Goal: Task Accomplishment & Management: Use online tool/utility

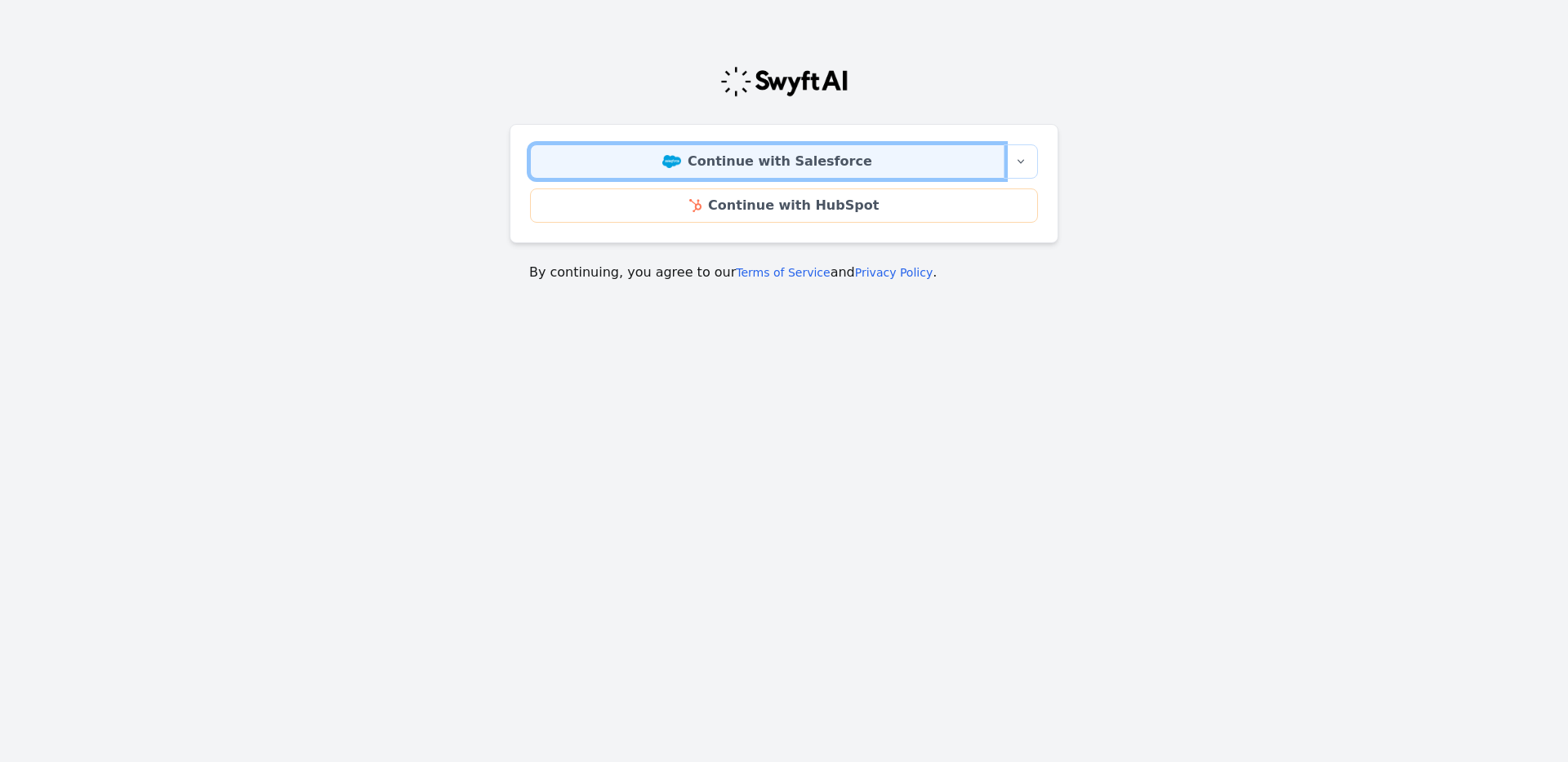
click at [713, 160] on link "Continue with Salesforce" at bounding box center [767, 162] width 474 height 35
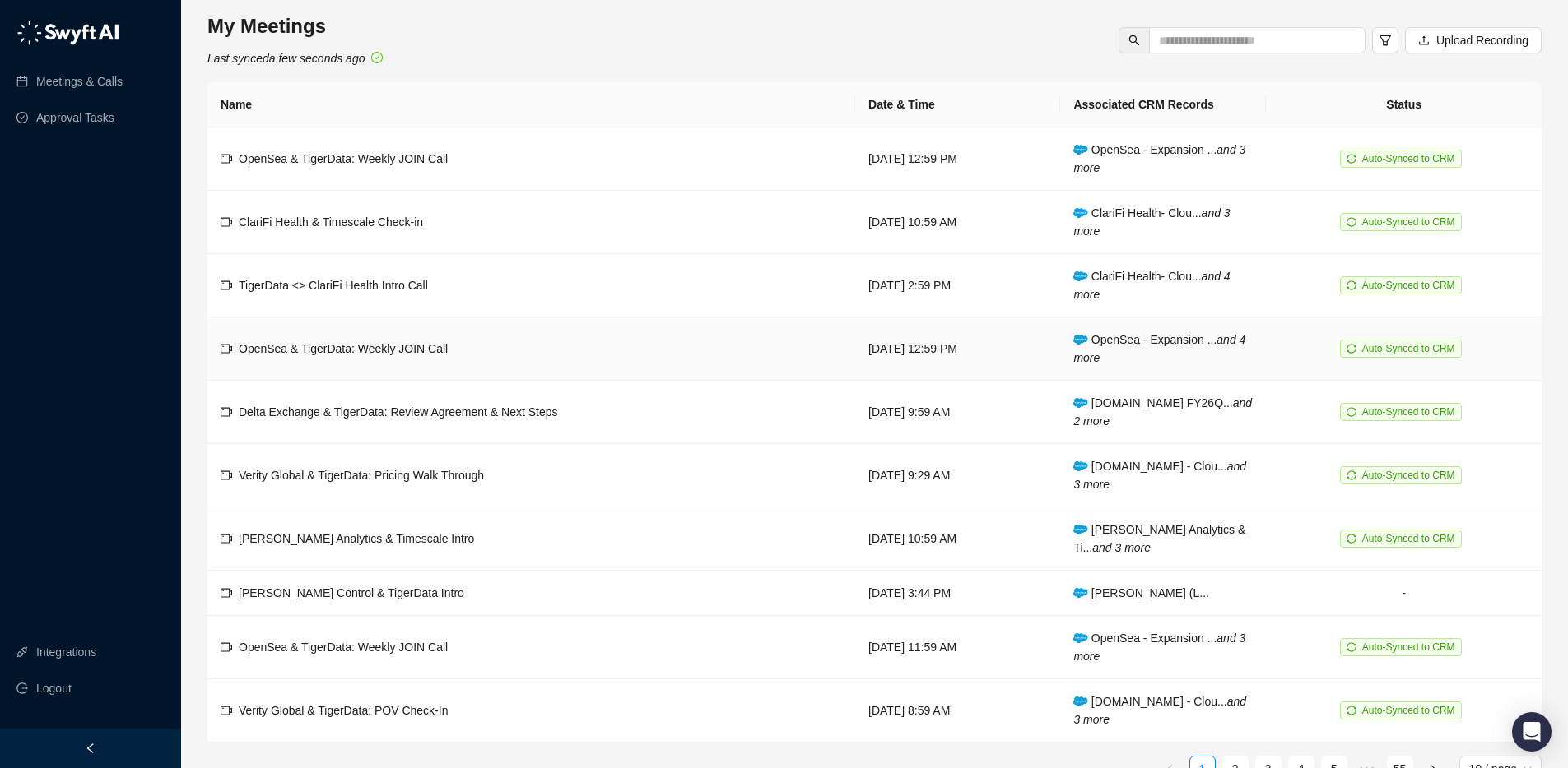
click at [357, 309] on td "TigerData <> ClariFi Health Intro Call" at bounding box center [531, 285] width 648 height 63
click at [354, 226] on span "ClariFi Health & Timescale Check-in" at bounding box center [330, 222] width 184 height 14
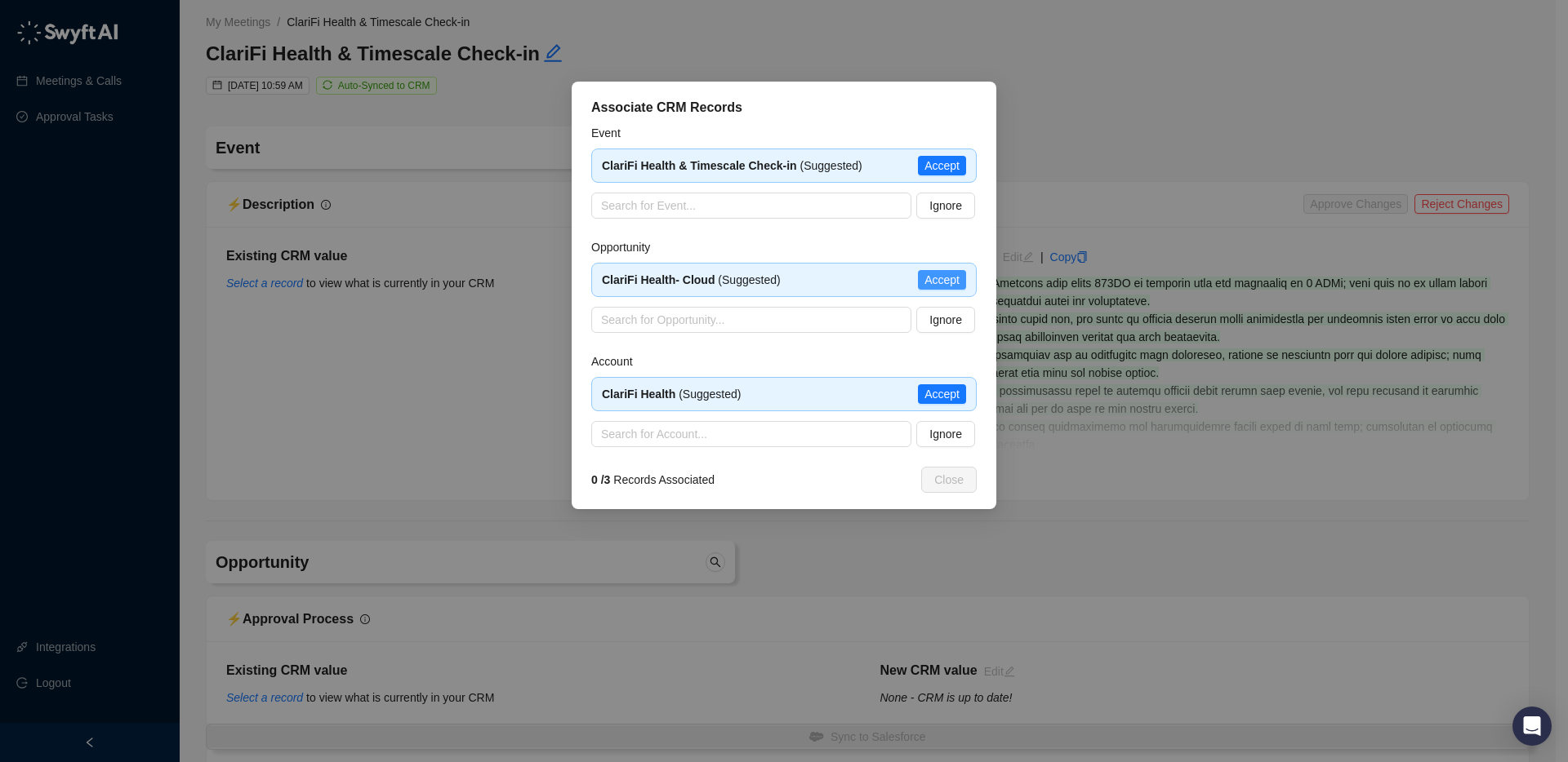
click at [937, 282] on span "Accept" at bounding box center [942, 280] width 35 height 18
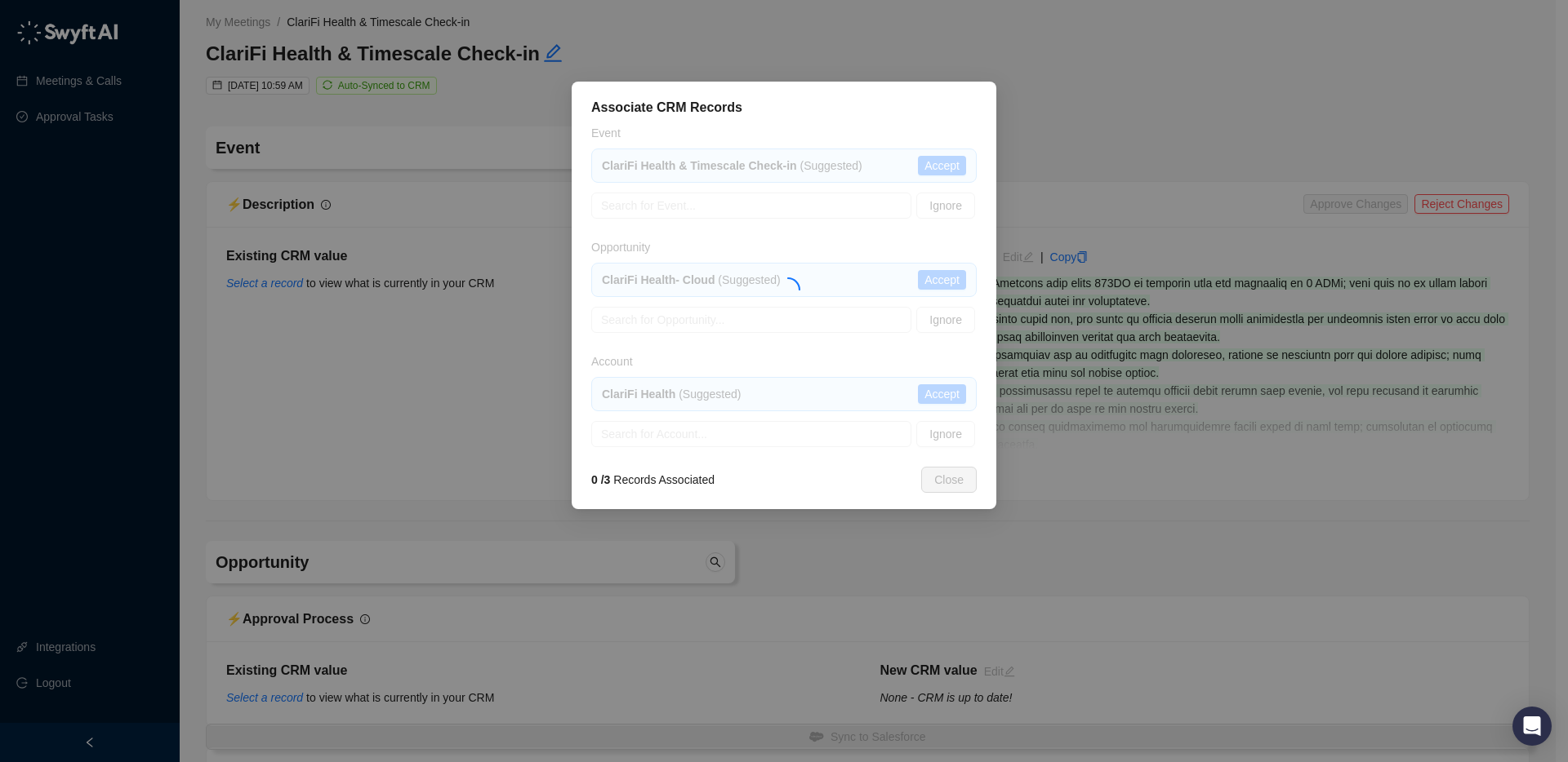
type textarea "**********"
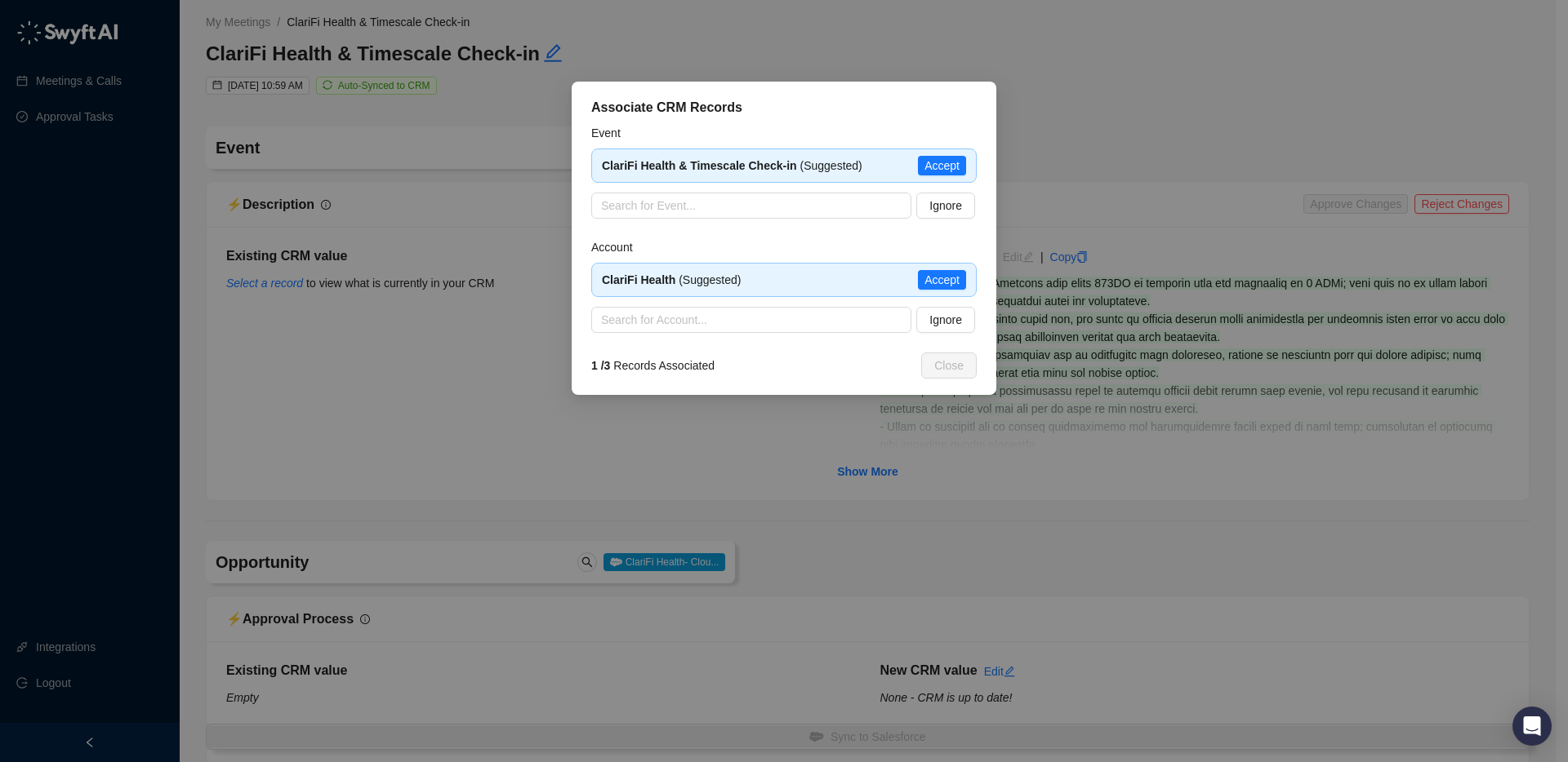
type input "**********"
click at [933, 277] on span "Accept" at bounding box center [942, 280] width 35 height 18
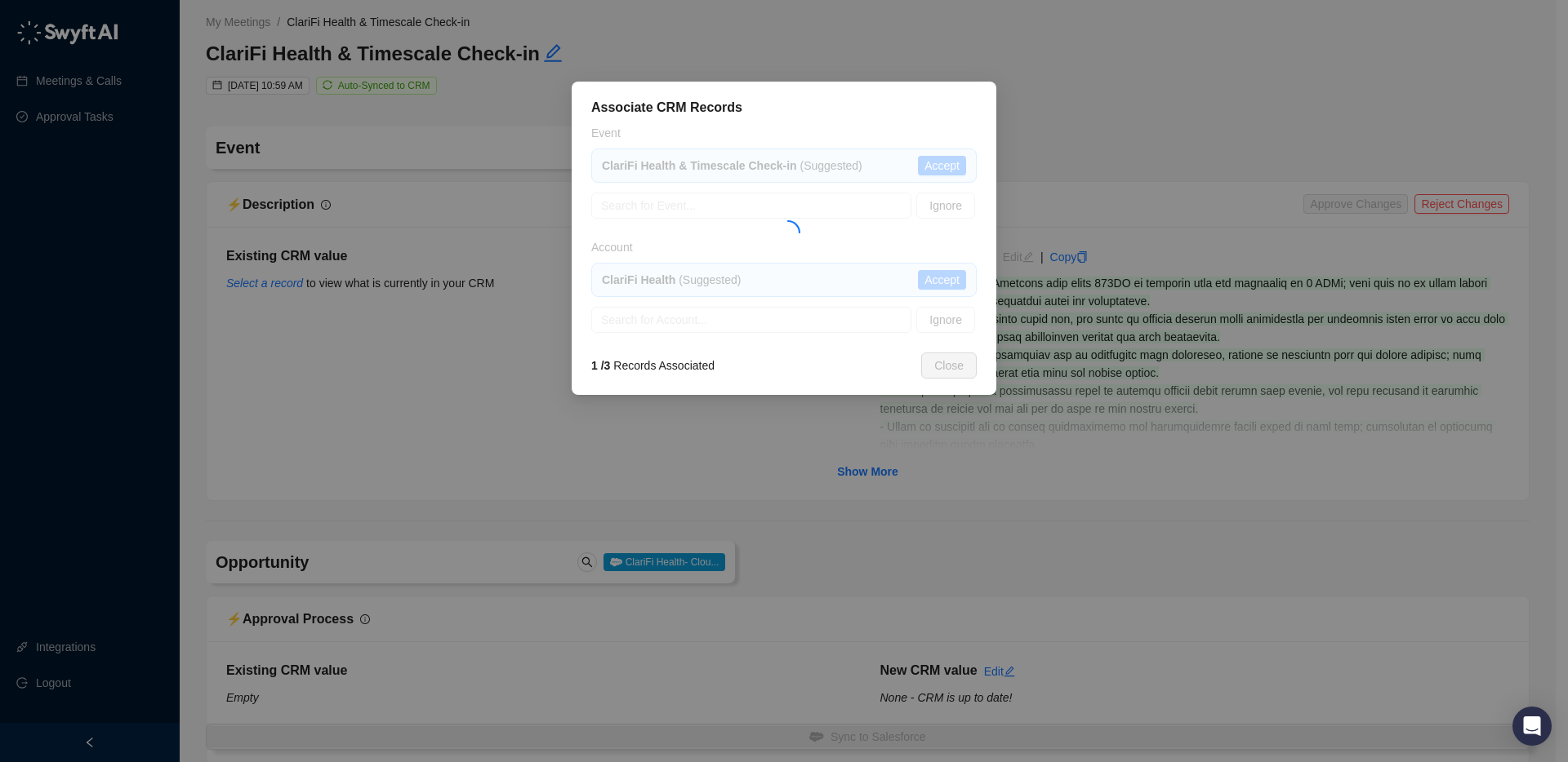
type textarea "**********"
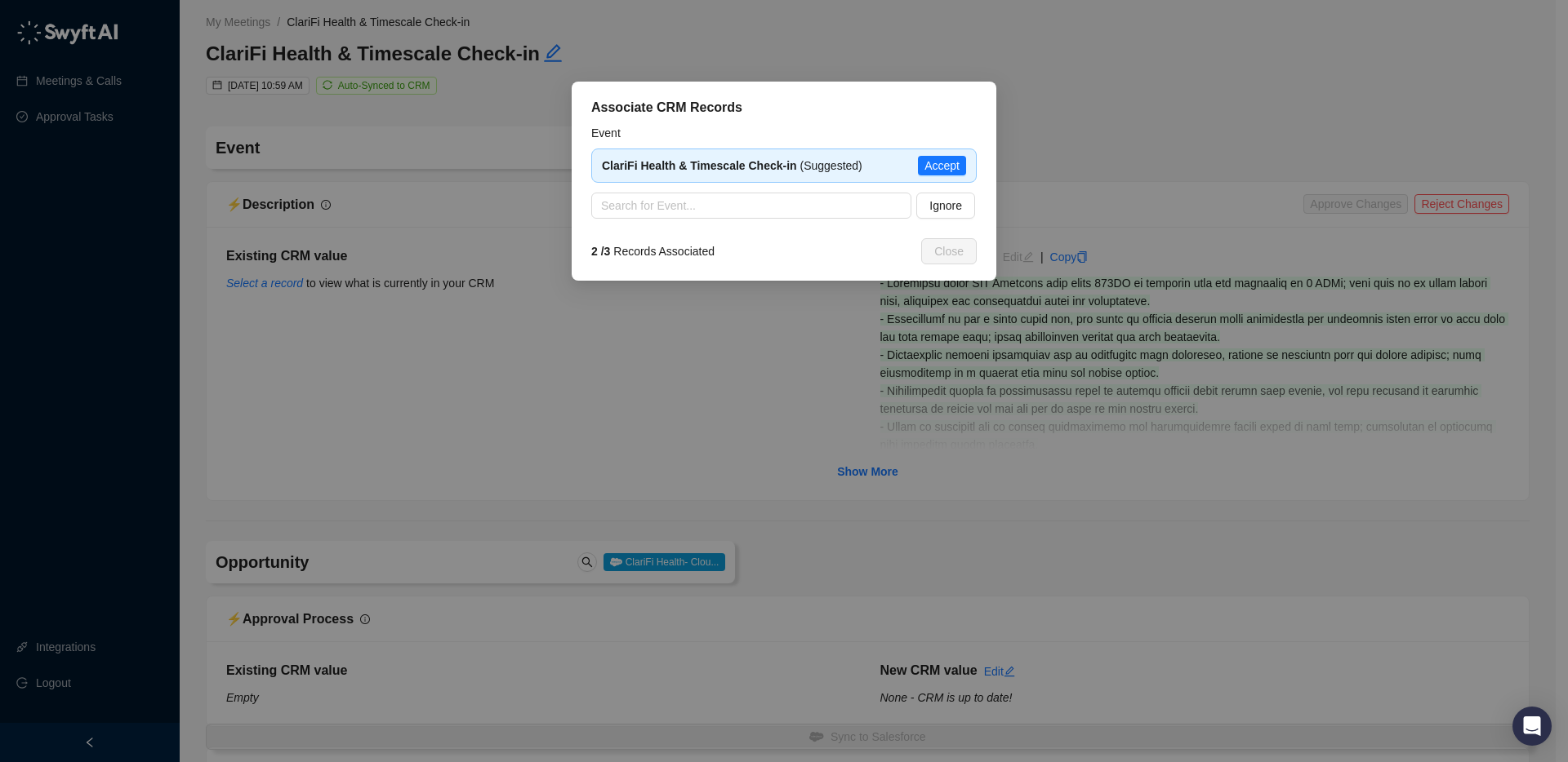
click at [1137, 257] on div "Associate CRM Records Event ClariFi Health & Timescale Check-in (Suggested) Acc…" at bounding box center [784, 381] width 1568 height 762
click at [952, 206] on span "Ignore" at bounding box center [946, 206] width 33 height 18
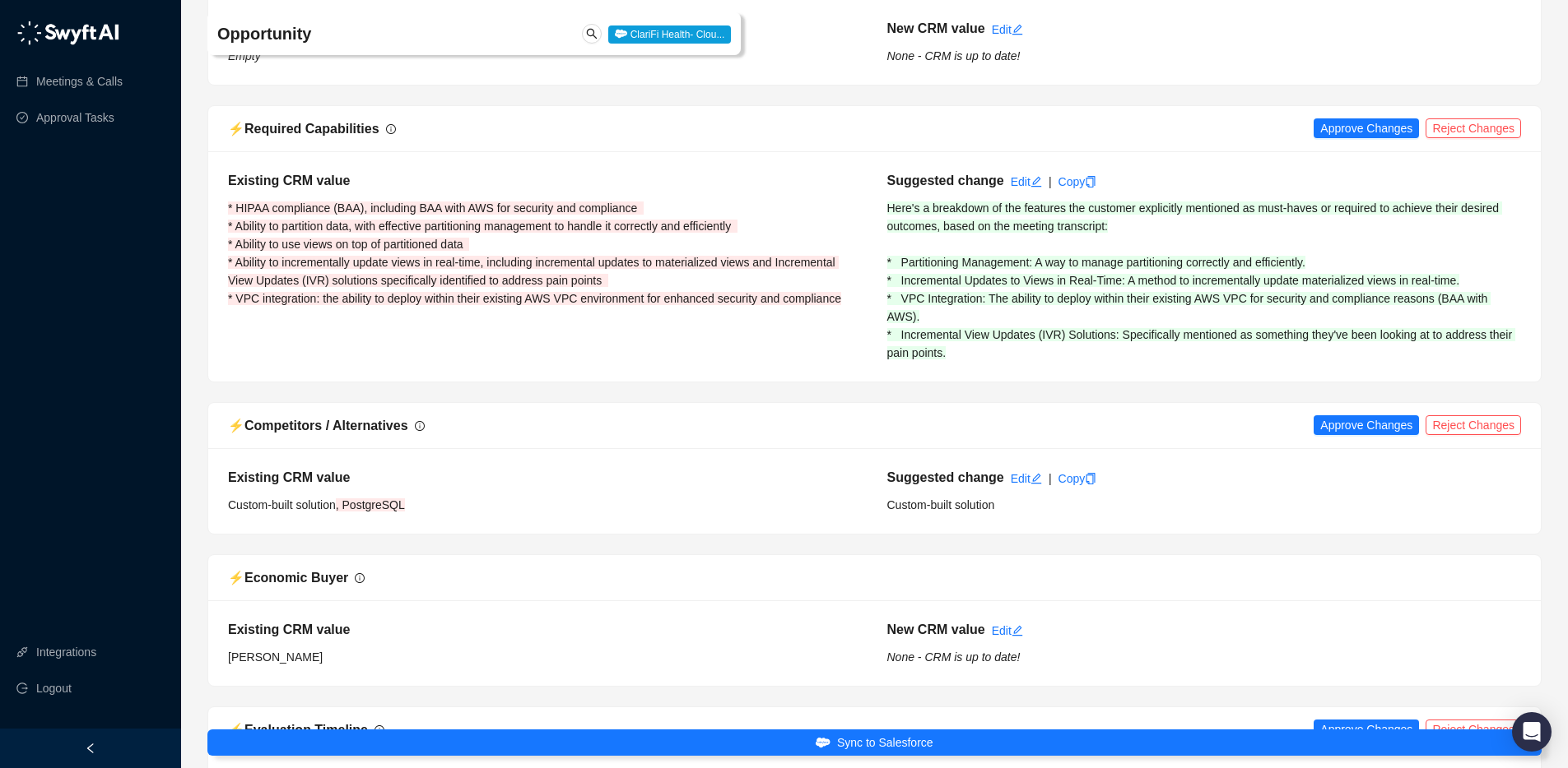
scroll to position [670, 0]
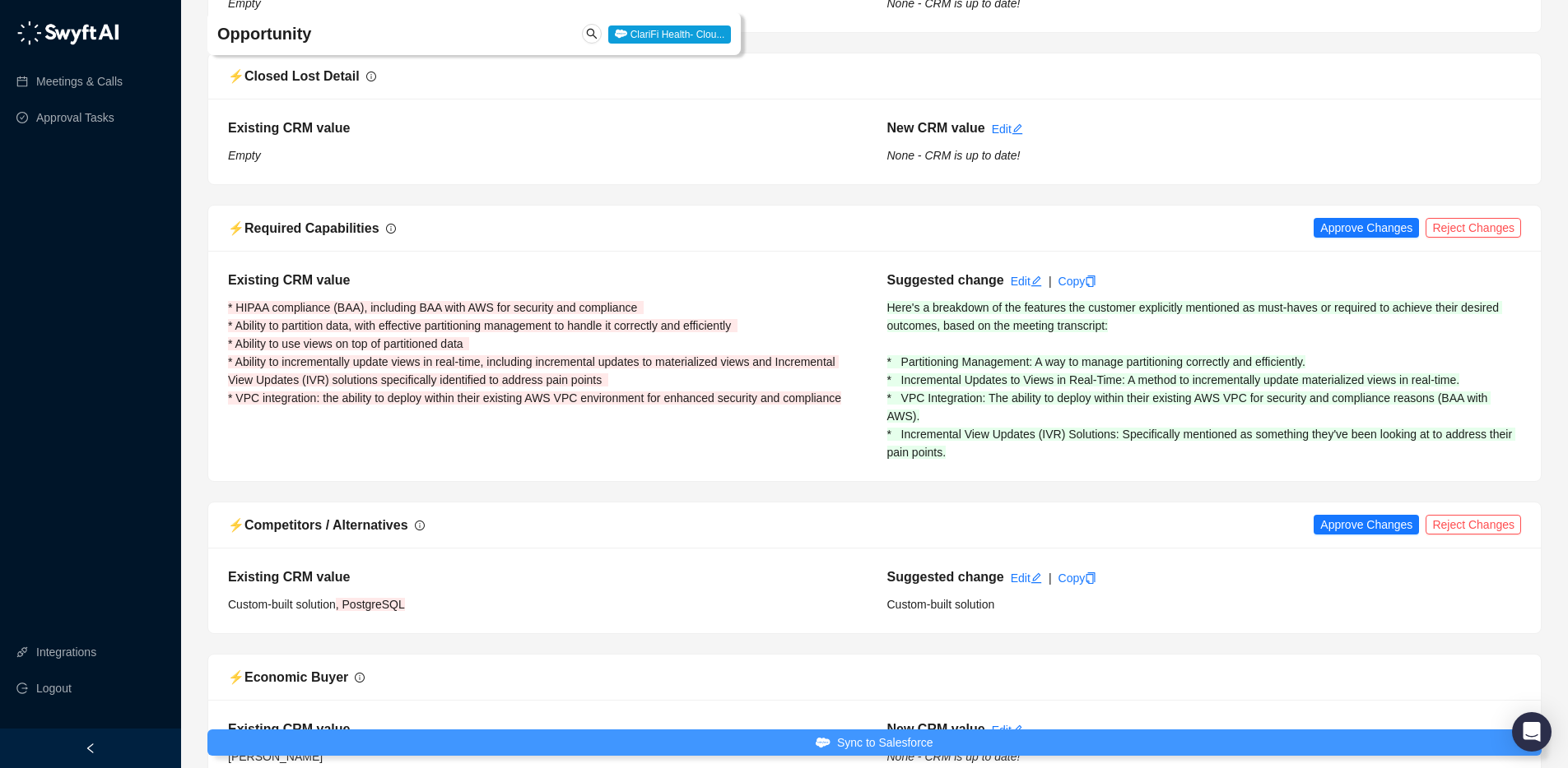
click at [860, 748] on span "Sync to Salesforce" at bounding box center [885, 743] width 96 height 18
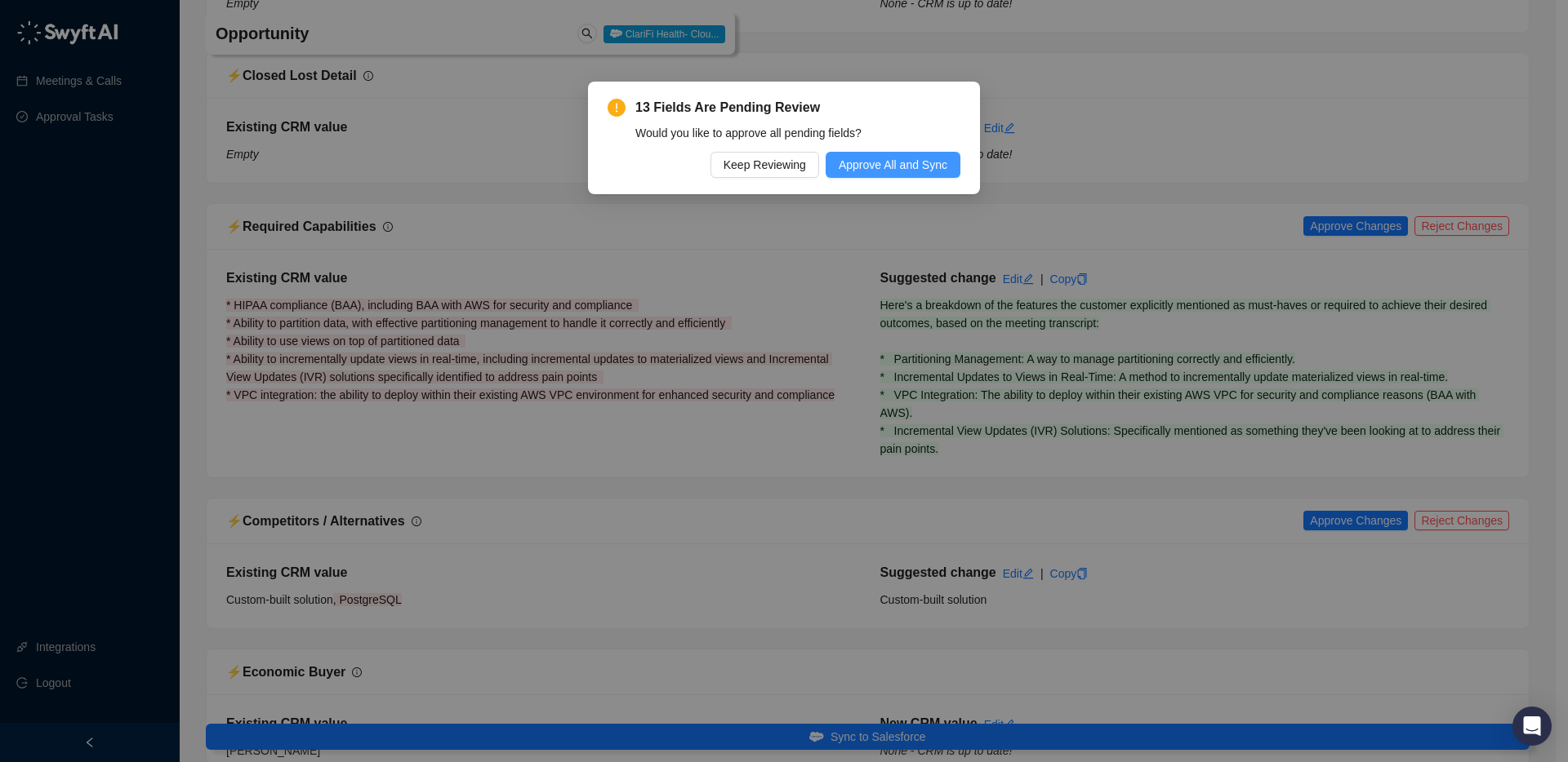
click at [890, 172] on span "Approve All and Sync" at bounding box center [893, 164] width 108 height 18
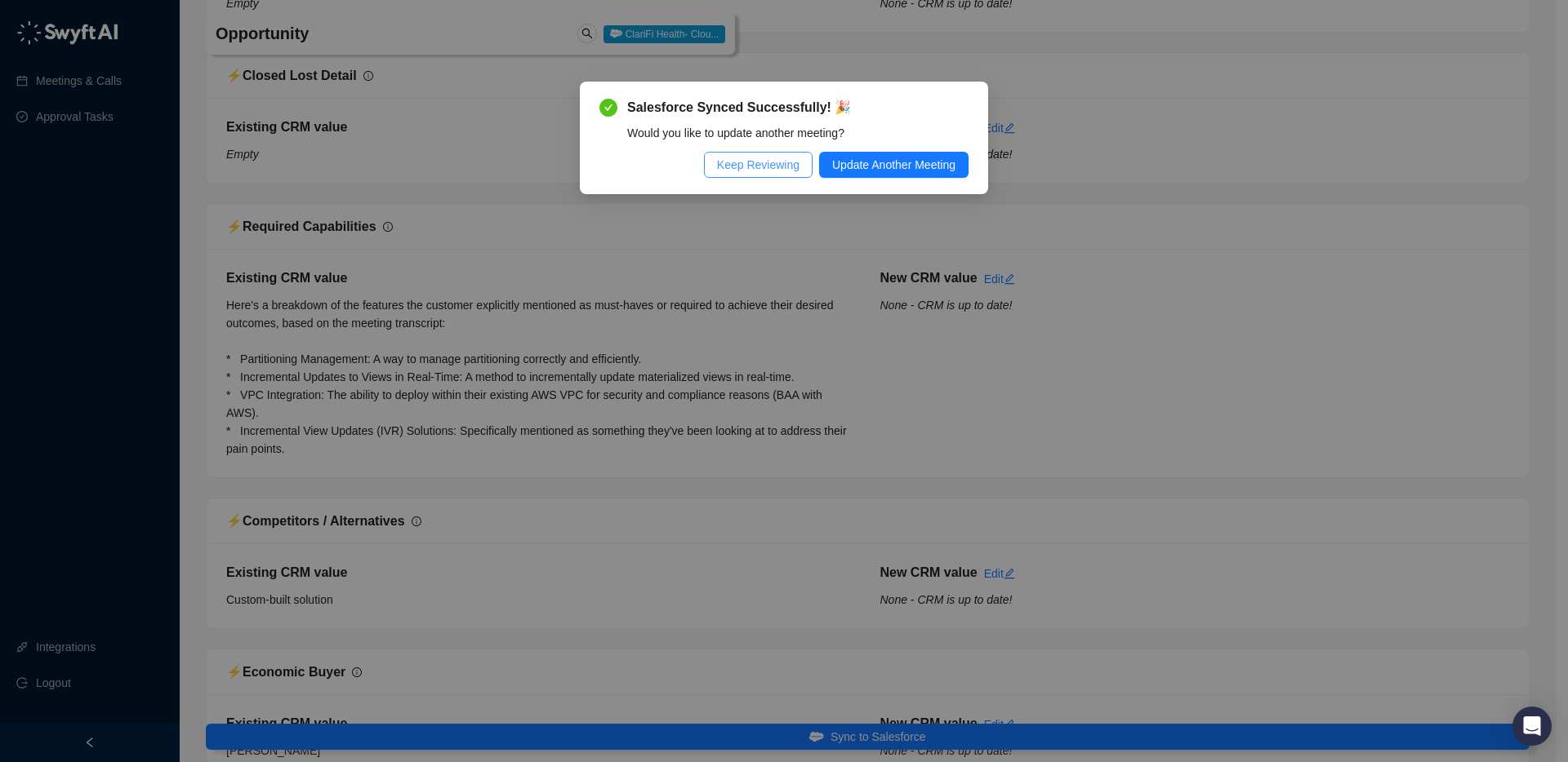
click at [747, 160] on span "Keep Reviewing" at bounding box center [757, 164] width 82 height 18
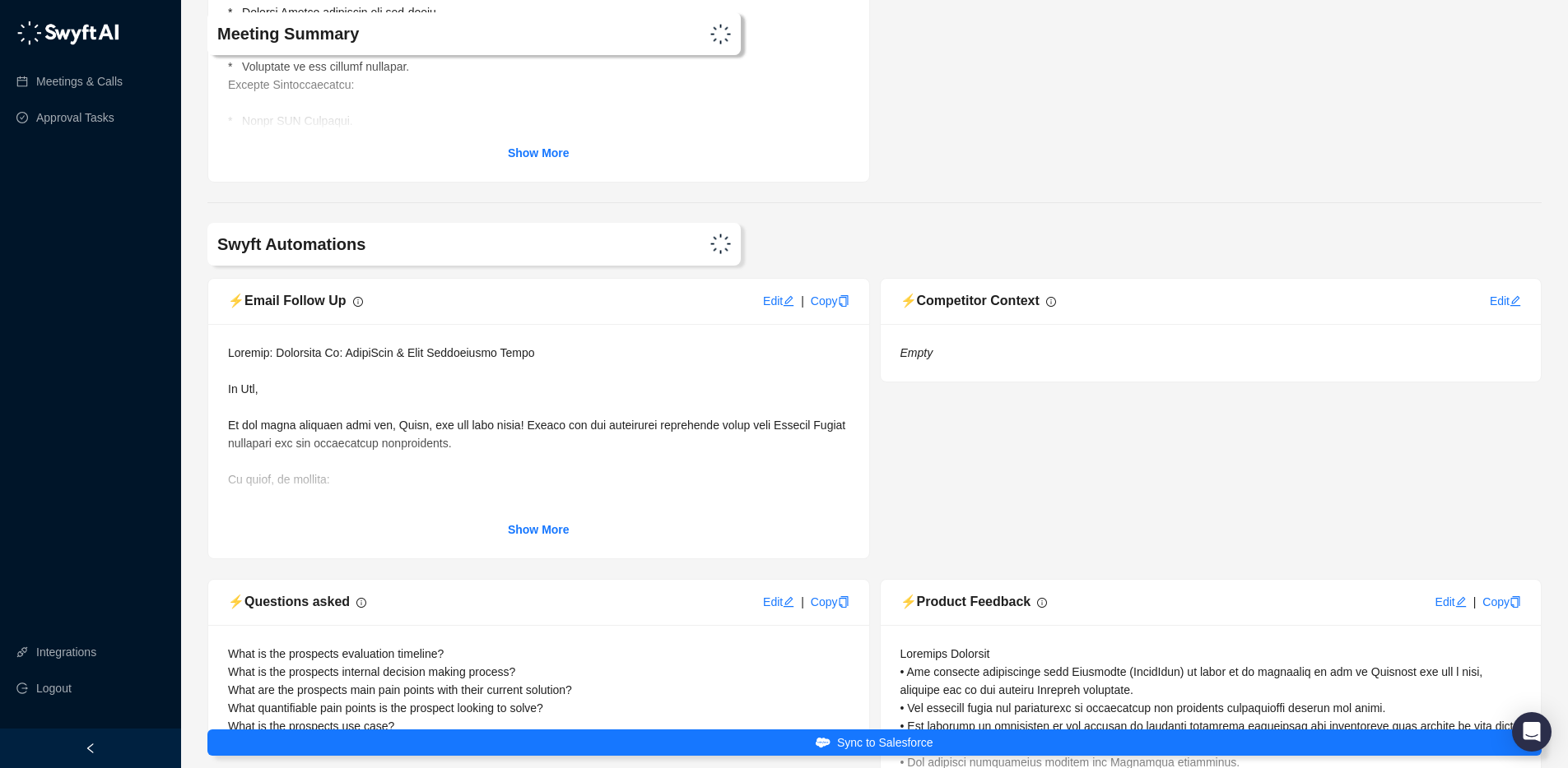
scroll to position [6871, 0]
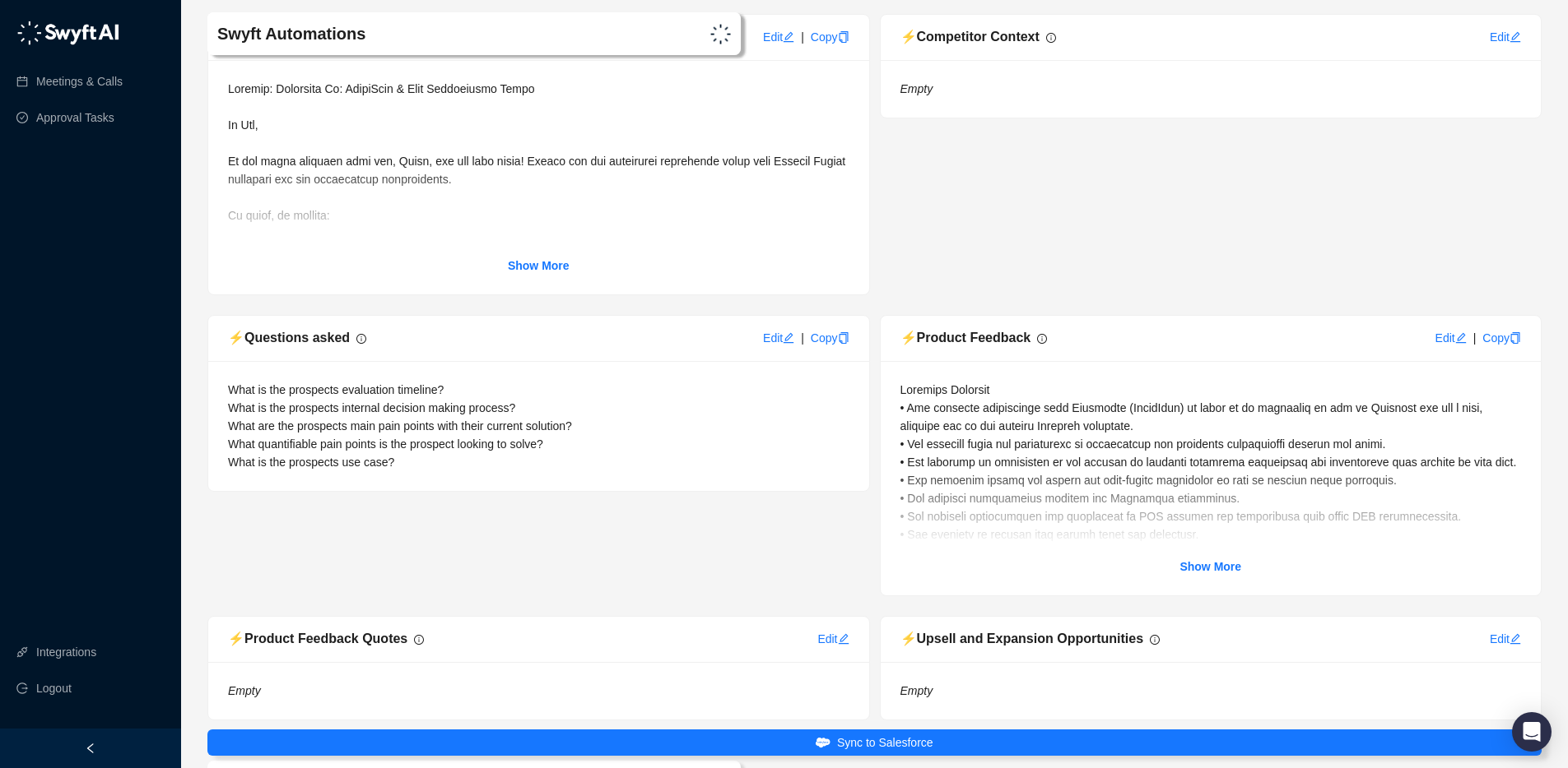
click at [379, 424] on span "What is the prospects evaluation timeline? What is the prospects internal decis…" at bounding box center [403, 426] width 351 height 86
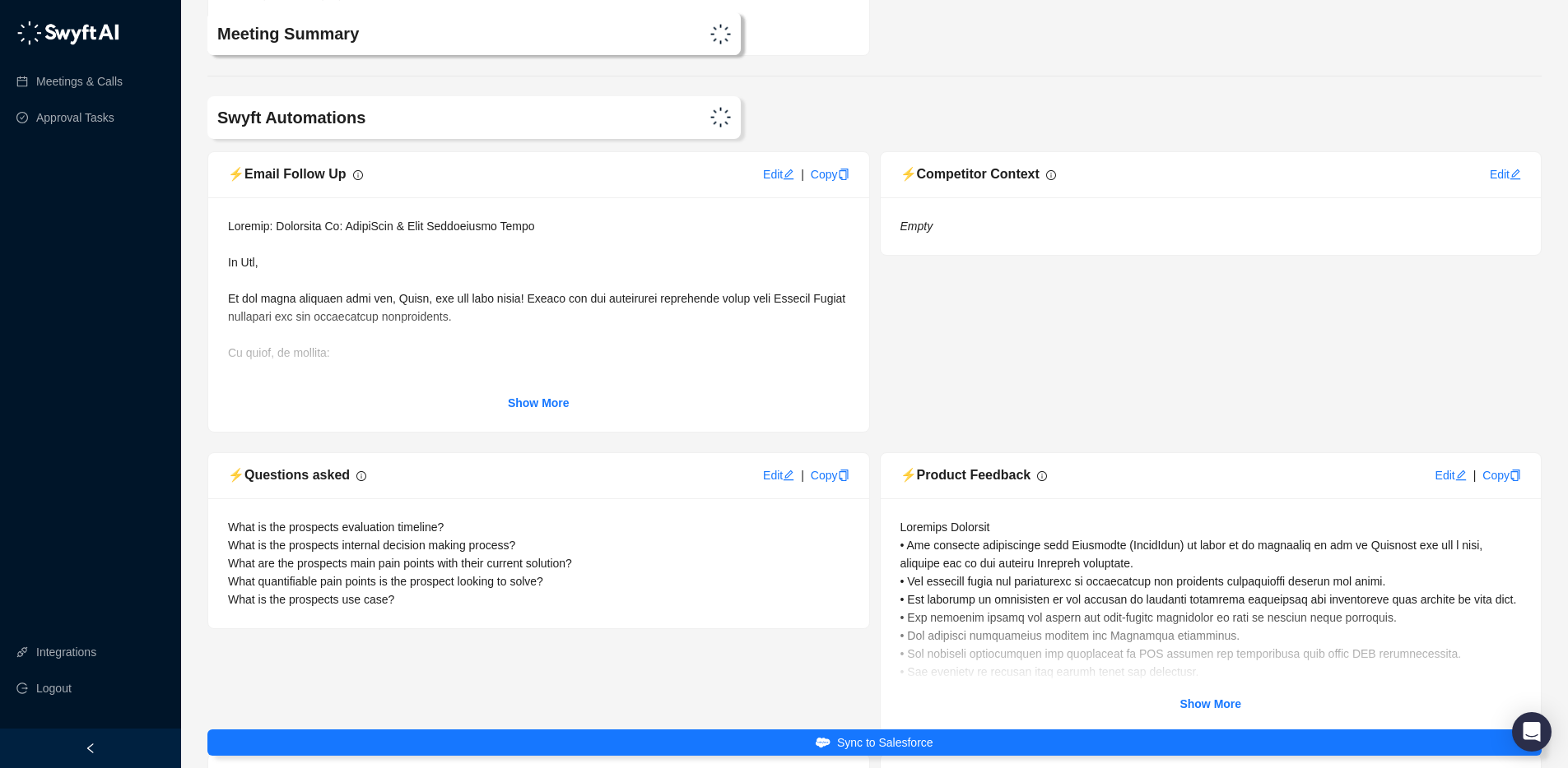
scroll to position [6540, 0]
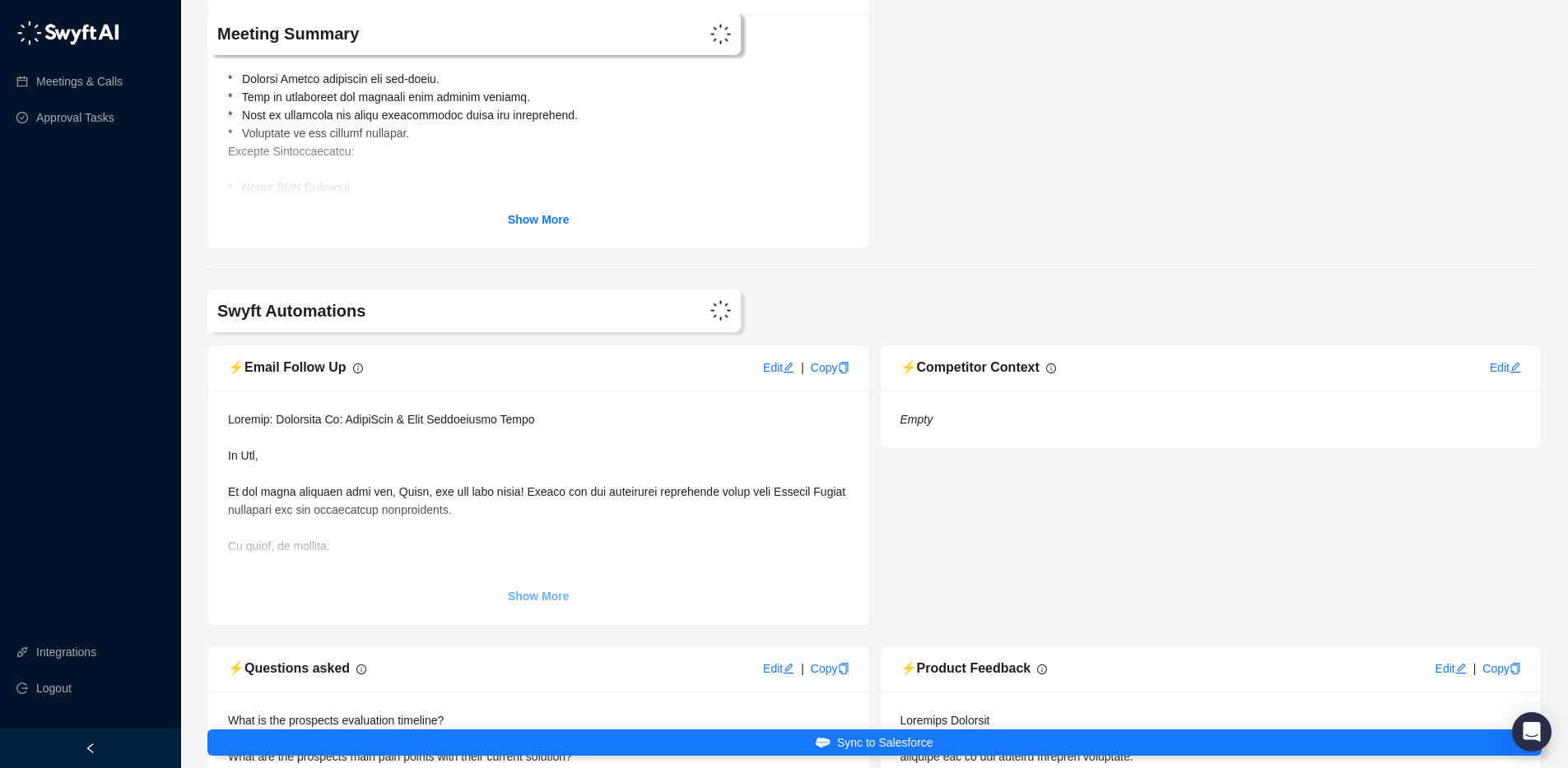
click at [526, 605] on link "Show More" at bounding box center [539, 597] width 61 height 18
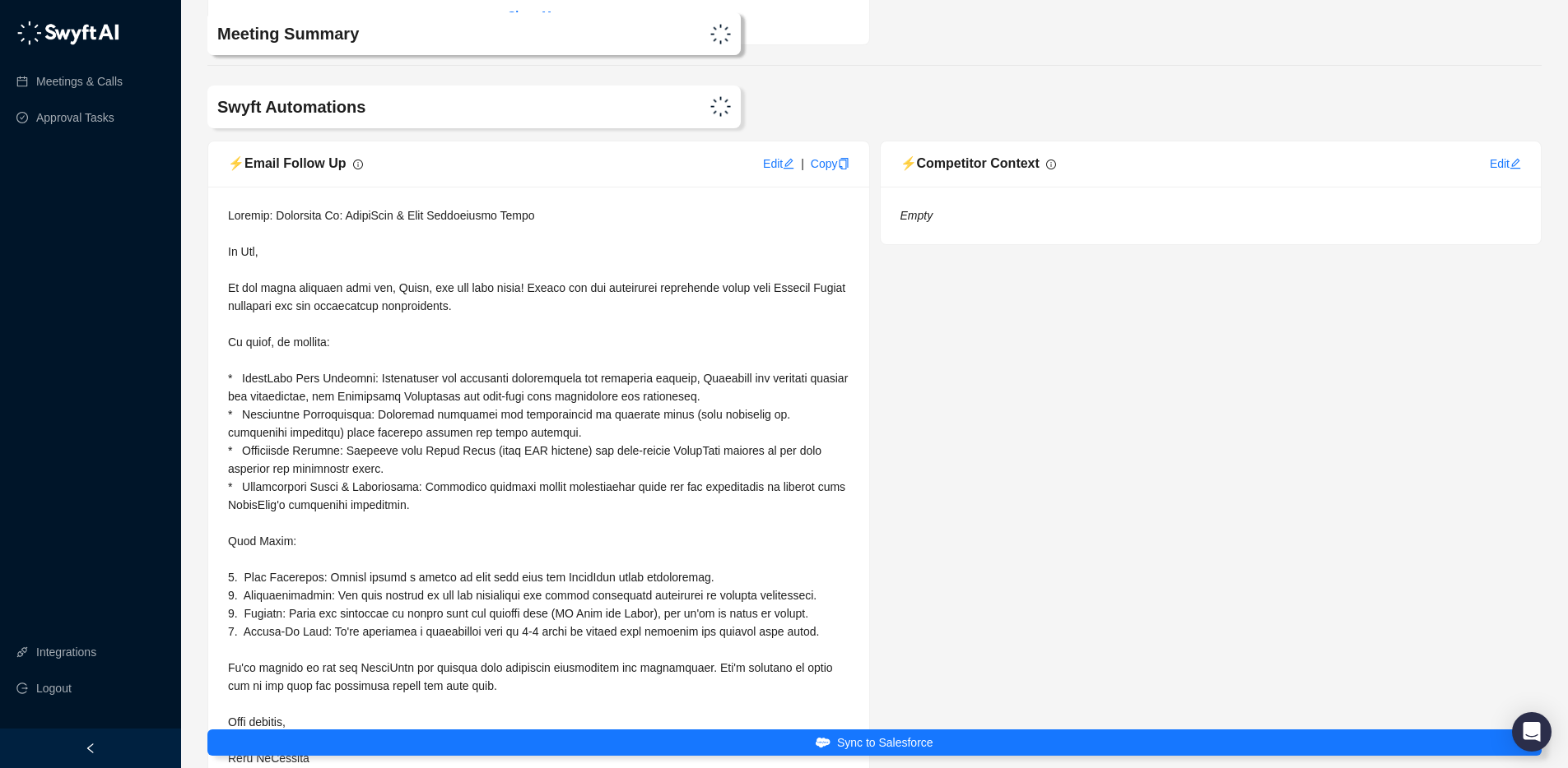
scroll to position [6810, 0]
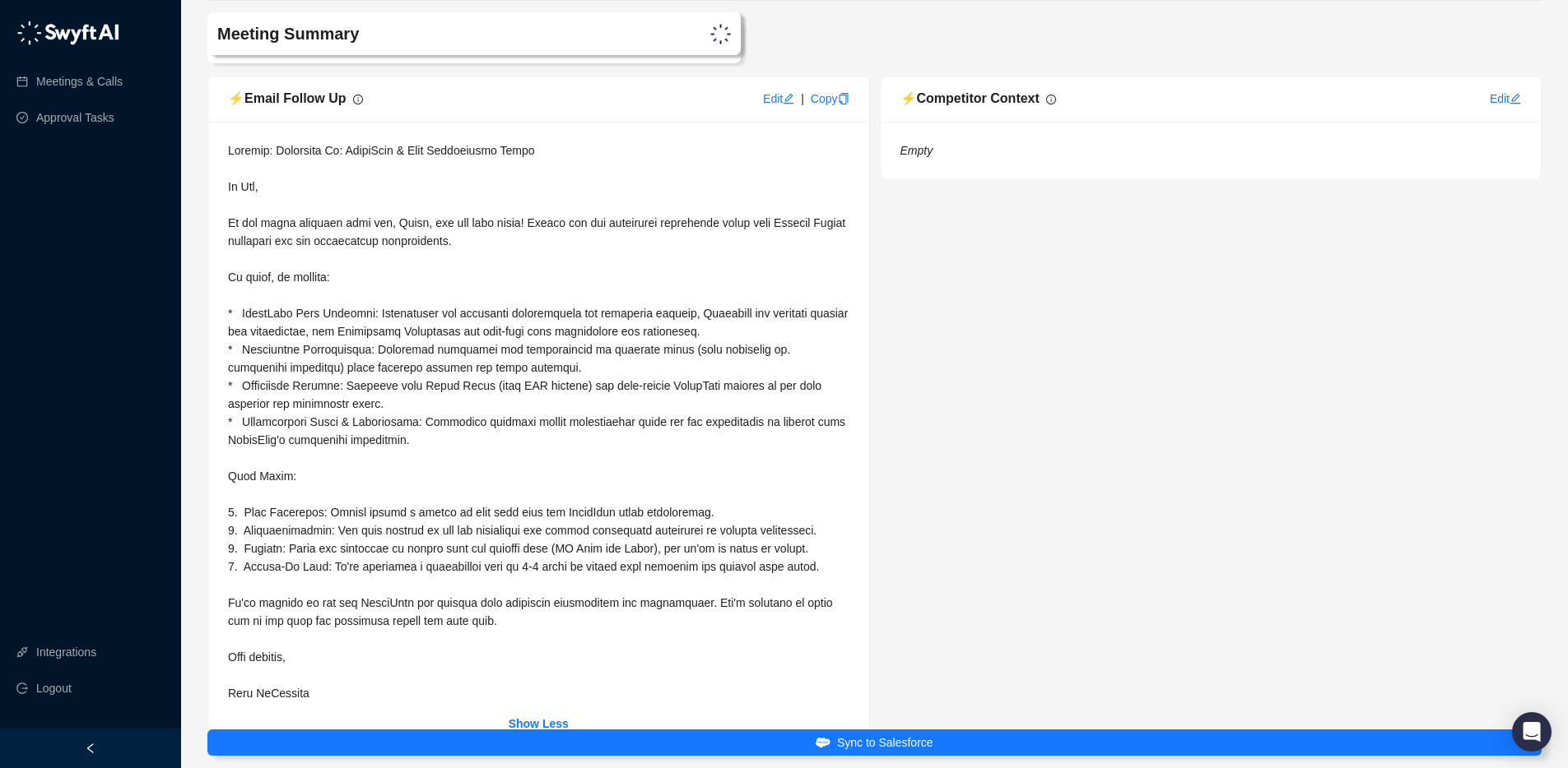
click at [293, 428] on div at bounding box center [539, 421] width 621 height 561
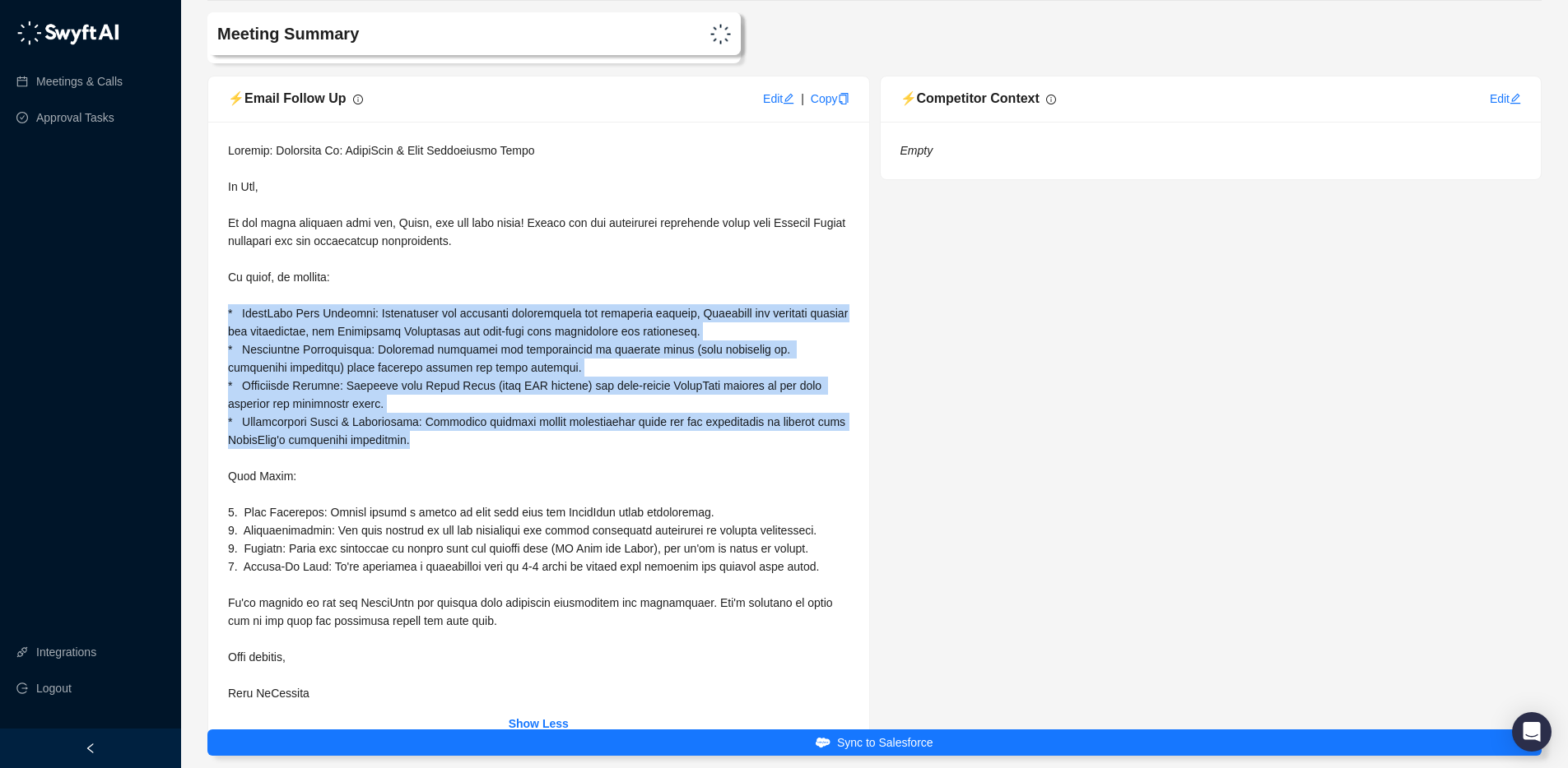
drag, startPoint x: 479, startPoint y: 478, endPoint x: 224, endPoint y: 353, distance: 284.0
click at [224, 353] on div "Show Less" at bounding box center [539, 437] width 661 height 631
copy span "* TigerData Core Features: Hypertables for automatic partitioning and efficient…"
